Goal: Task Accomplishment & Management: Use online tool/utility

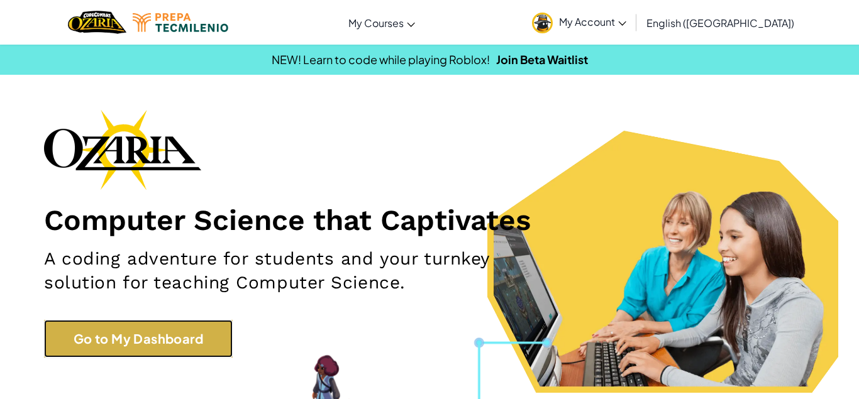
click at [186, 340] on link "Go to My Dashboard" at bounding box center [138, 339] width 189 height 38
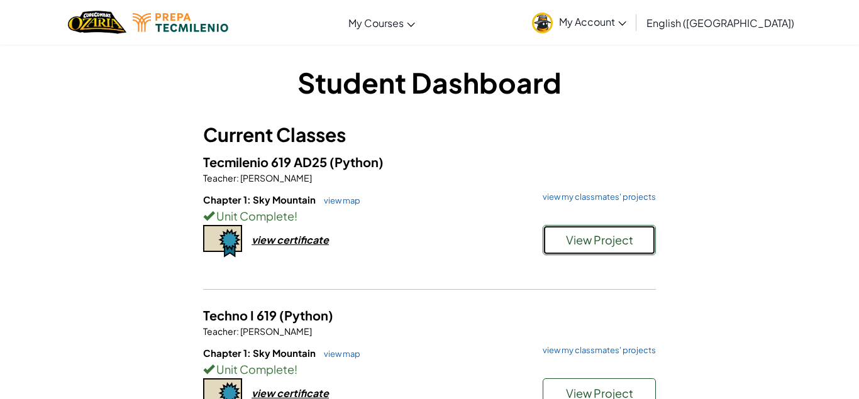
click at [574, 238] on span "View Project" at bounding box center [599, 240] width 67 height 14
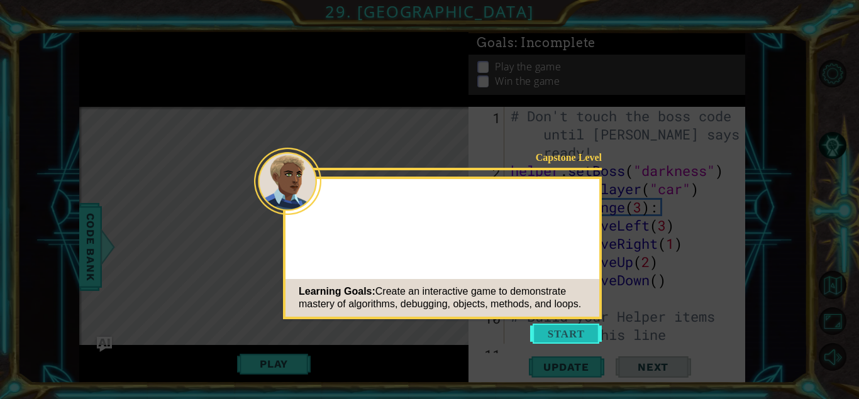
click at [574, 333] on button "Start" at bounding box center [566, 334] width 72 height 20
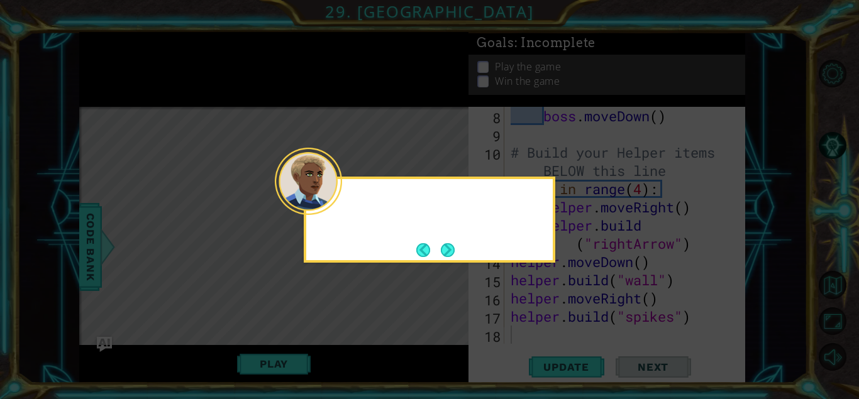
scroll to position [164, 0]
click at [438, 251] on button "Back" at bounding box center [428, 250] width 25 height 14
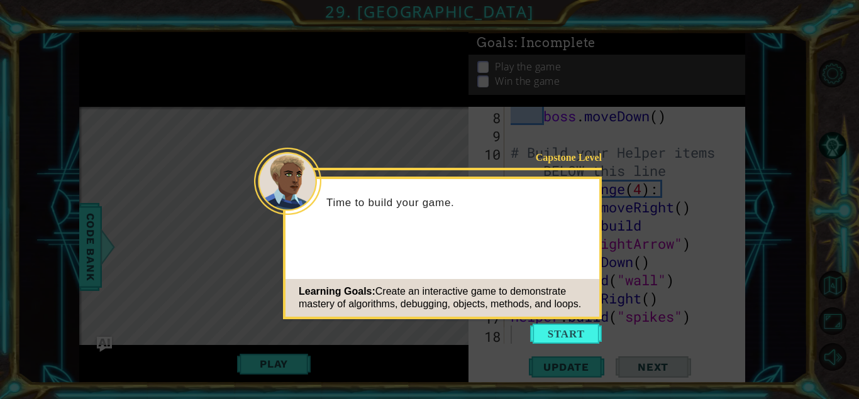
click at [440, 256] on div "Capstone Level Time to build your game. Learning Goals: Create an interactive g…" at bounding box center [442, 248] width 319 height 143
click at [545, 330] on button "Start" at bounding box center [566, 334] width 72 height 20
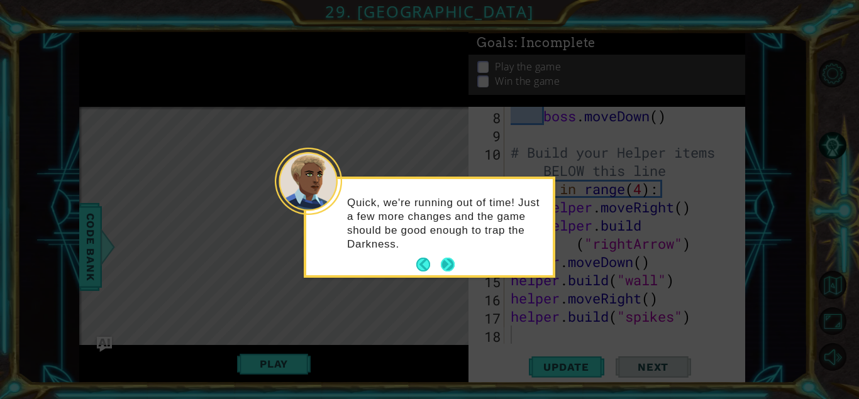
click at [444, 270] on button "Next" at bounding box center [448, 264] width 23 height 23
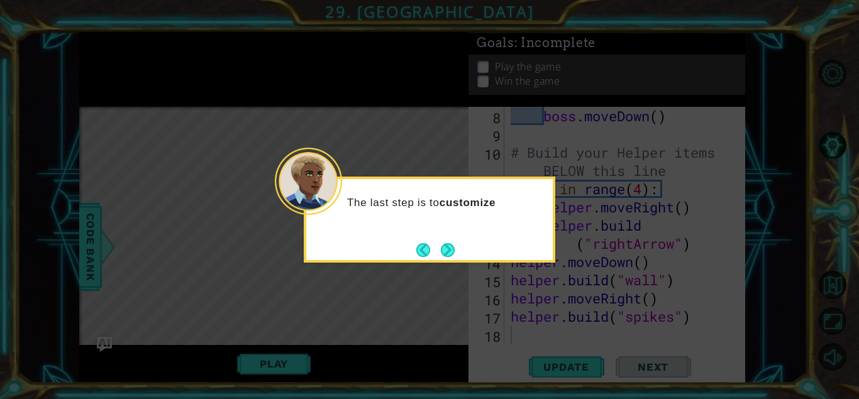
click at [444, 270] on icon at bounding box center [429, 199] width 859 height 399
click at [443, 258] on button "Next" at bounding box center [447, 250] width 15 height 15
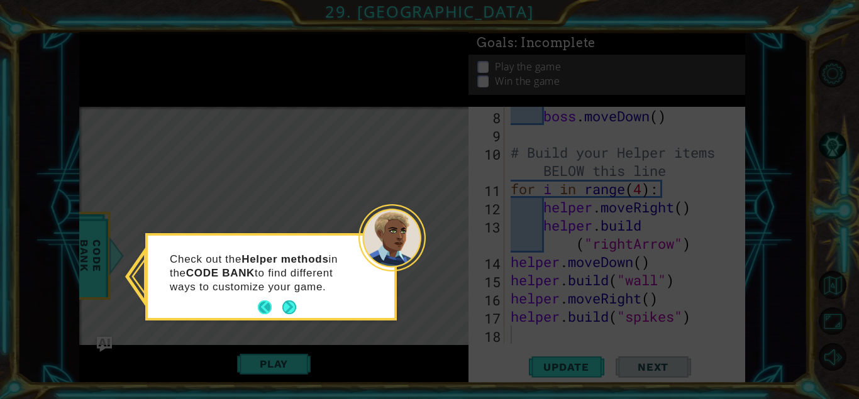
click at [272, 315] on button "Back" at bounding box center [270, 308] width 25 height 14
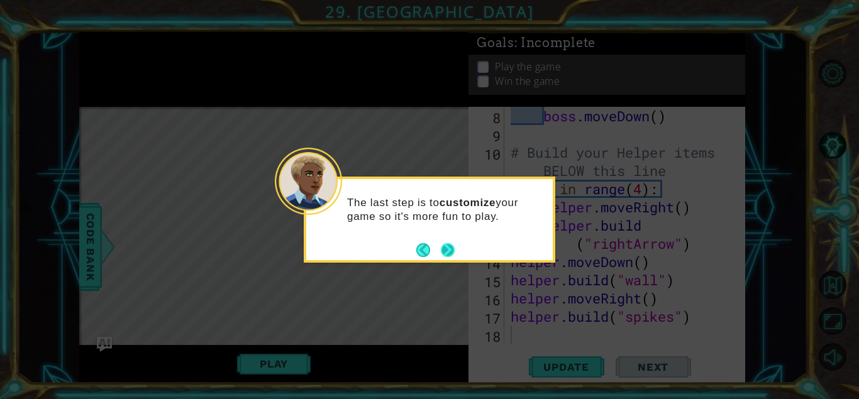
click at [450, 254] on button "Next" at bounding box center [448, 250] width 22 height 22
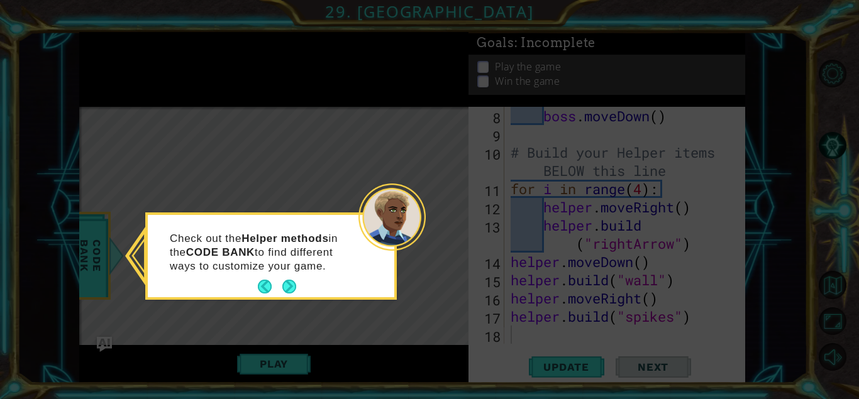
click at [450, 255] on icon at bounding box center [429, 199] width 859 height 399
click at [276, 301] on icon at bounding box center [429, 199] width 859 height 399
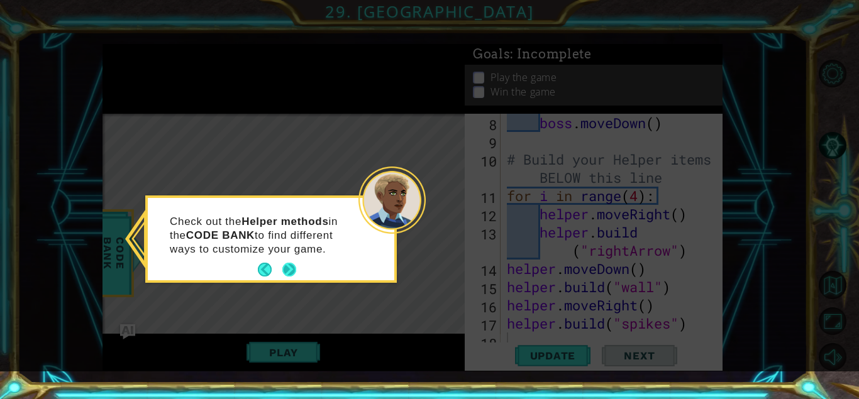
click at [285, 283] on div "Check out the Helper methods in the CODE BANK to find different ways to customi…" at bounding box center [271, 239] width 252 height 87
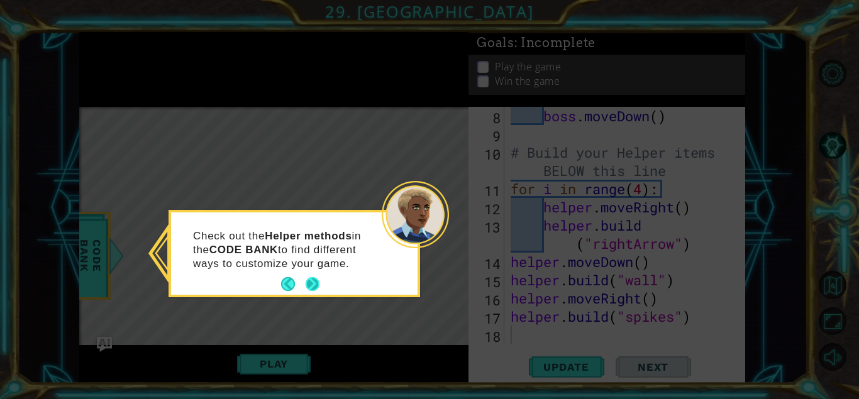
click at [314, 289] on button "Next" at bounding box center [312, 284] width 16 height 16
